Goal: Task Accomplishment & Management: Manage account settings

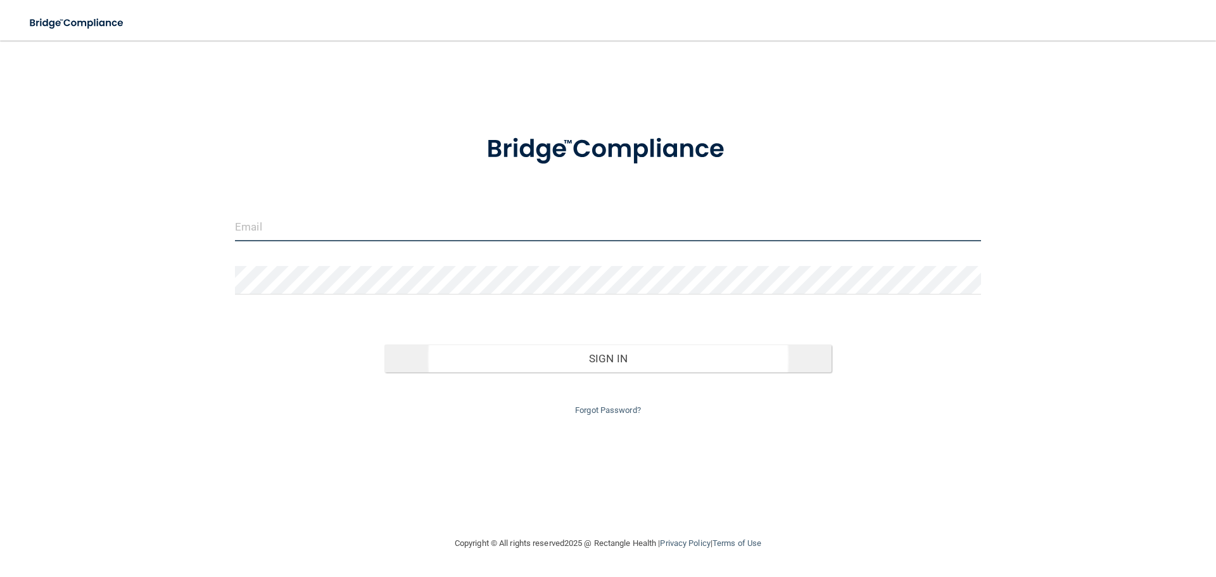
type input "[EMAIL_ADDRESS][DOMAIN_NAME]"
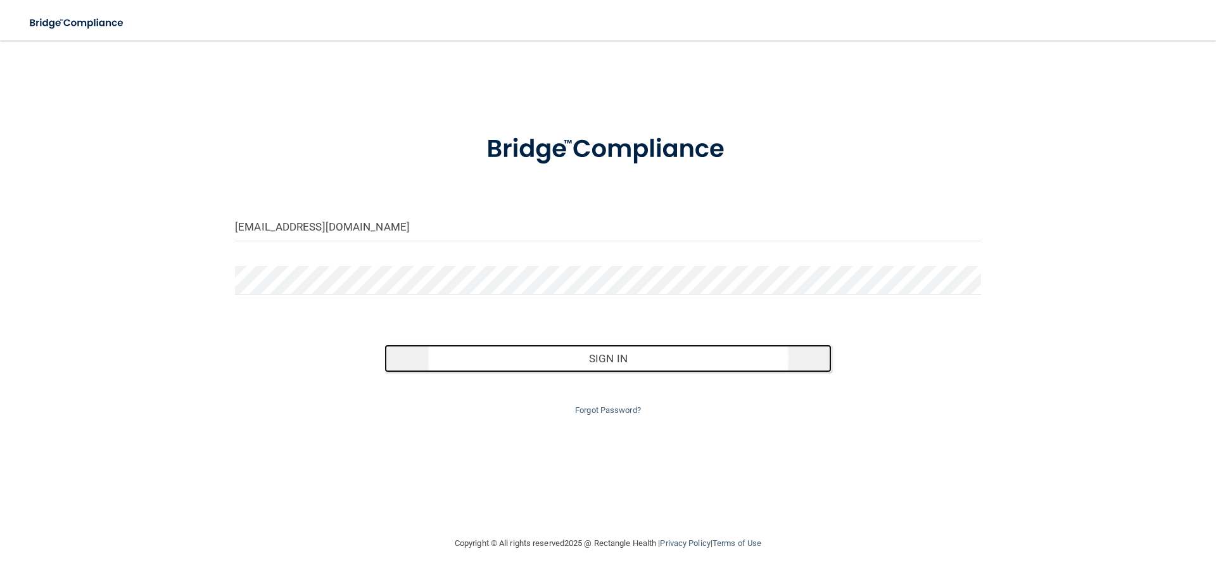
click at [649, 358] on button "Sign In" at bounding box center [608, 358] width 448 height 28
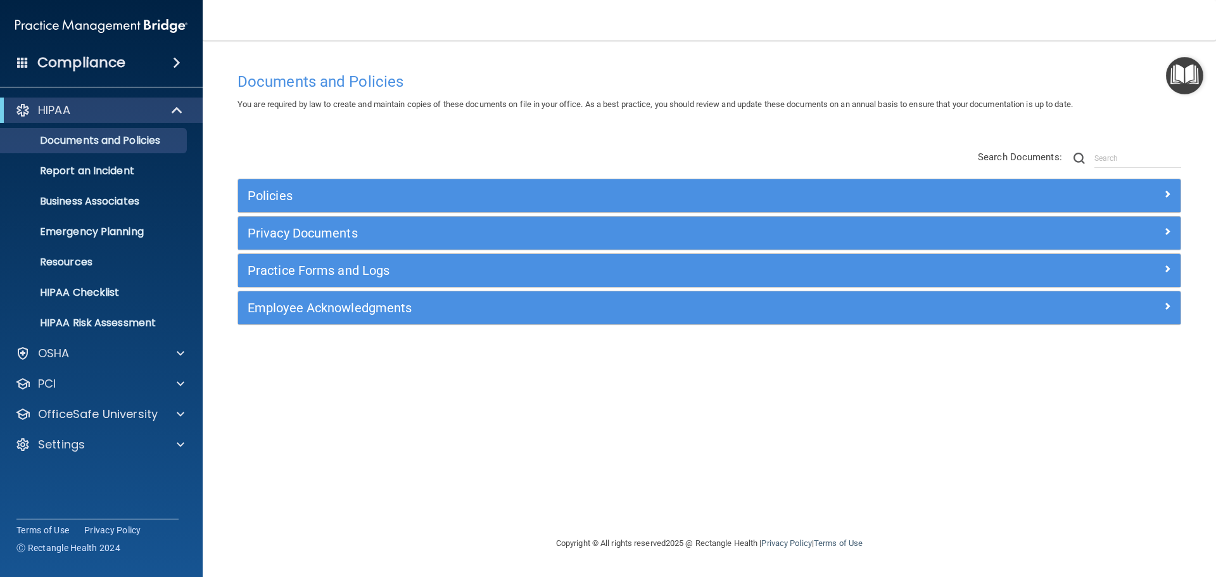
click at [178, 61] on span at bounding box center [177, 62] width 8 height 15
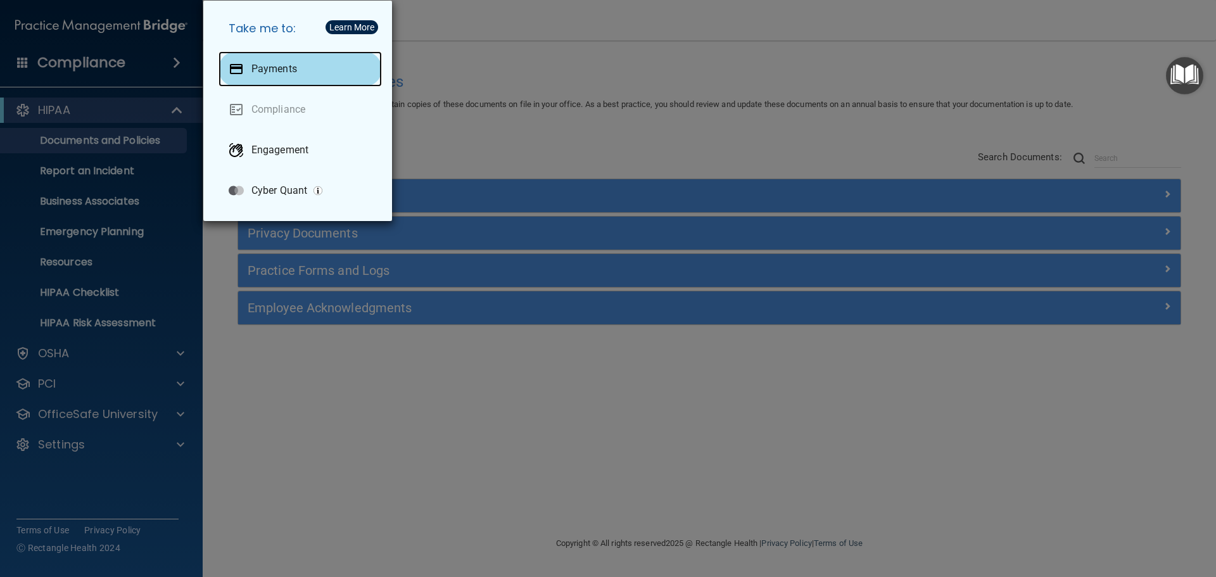
click at [280, 74] on p "Payments" at bounding box center [274, 69] width 46 height 13
click at [161, 64] on div "Take me to: Payments Compliance Engagement Cyber Quant" at bounding box center [608, 288] width 1216 height 577
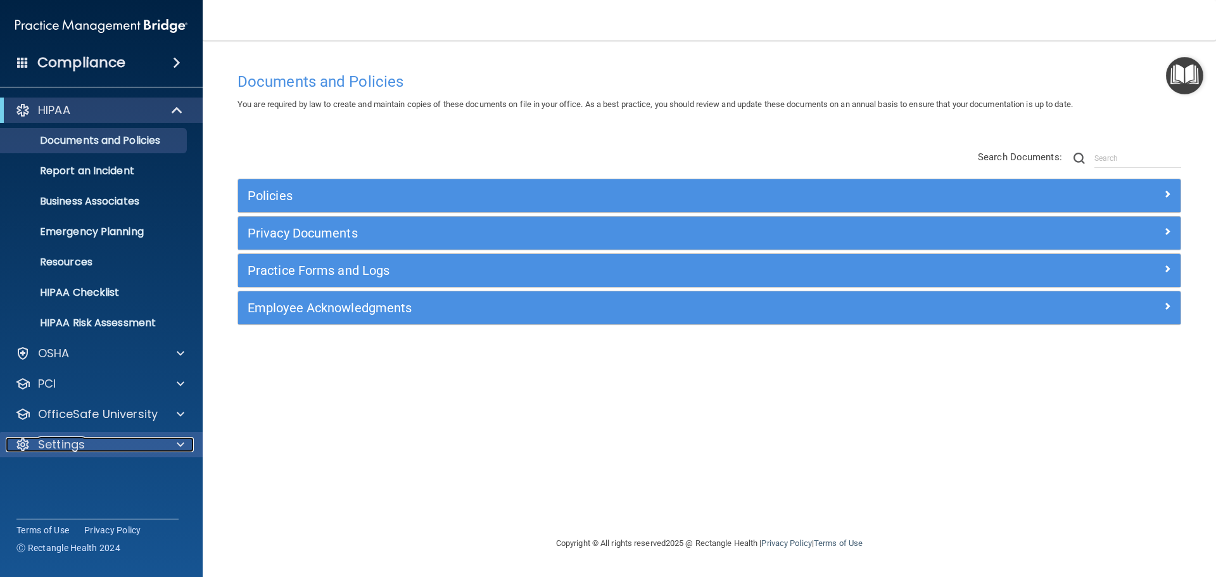
click at [177, 445] on span at bounding box center [181, 444] width 8 height 15
click at [22, 58] on span at bounding box center [22, 61] width 11 height 11
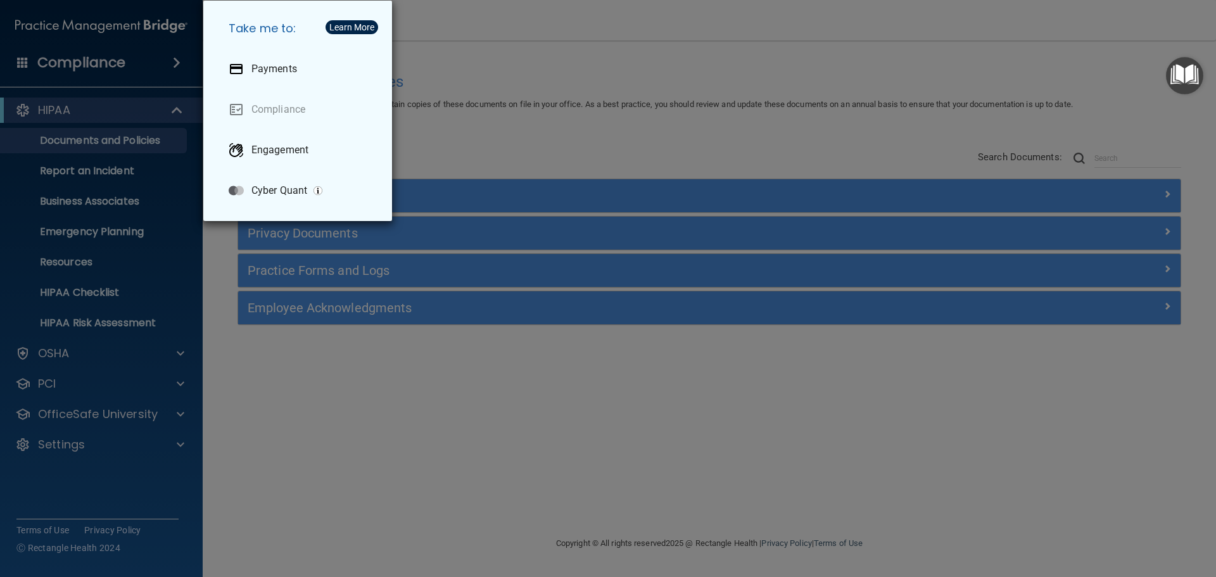
click at [22, 58] on div "Take me to: Payments Compliance Engagement Cyber Quant" at bounding box center [608, 288] width 1216 height 577
